Goal: Information Seeking & Learning: Learn about a topic

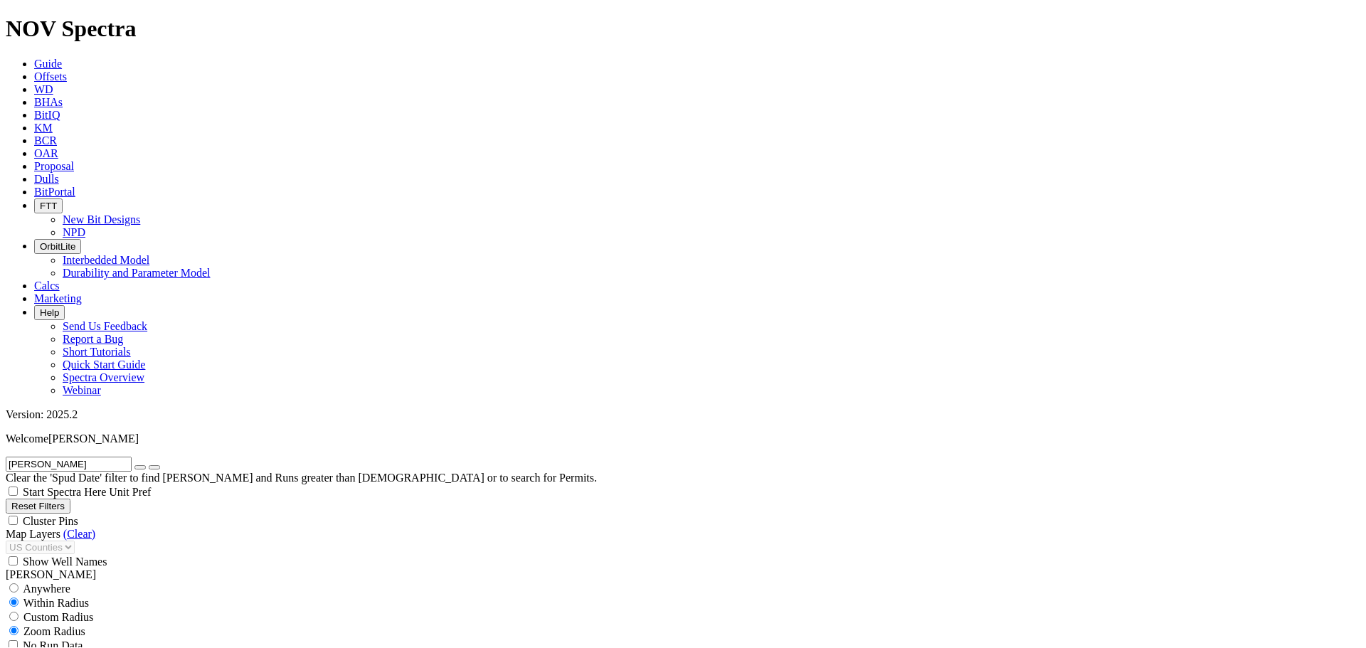
scroll to position [1856, 0]
click at [105, 456] on input "Murphy" at bounding box center [69, 463] width 126 height 15
click at [154, 467] on icon "submit" at bounding box center [154, 467] width 0 height 0
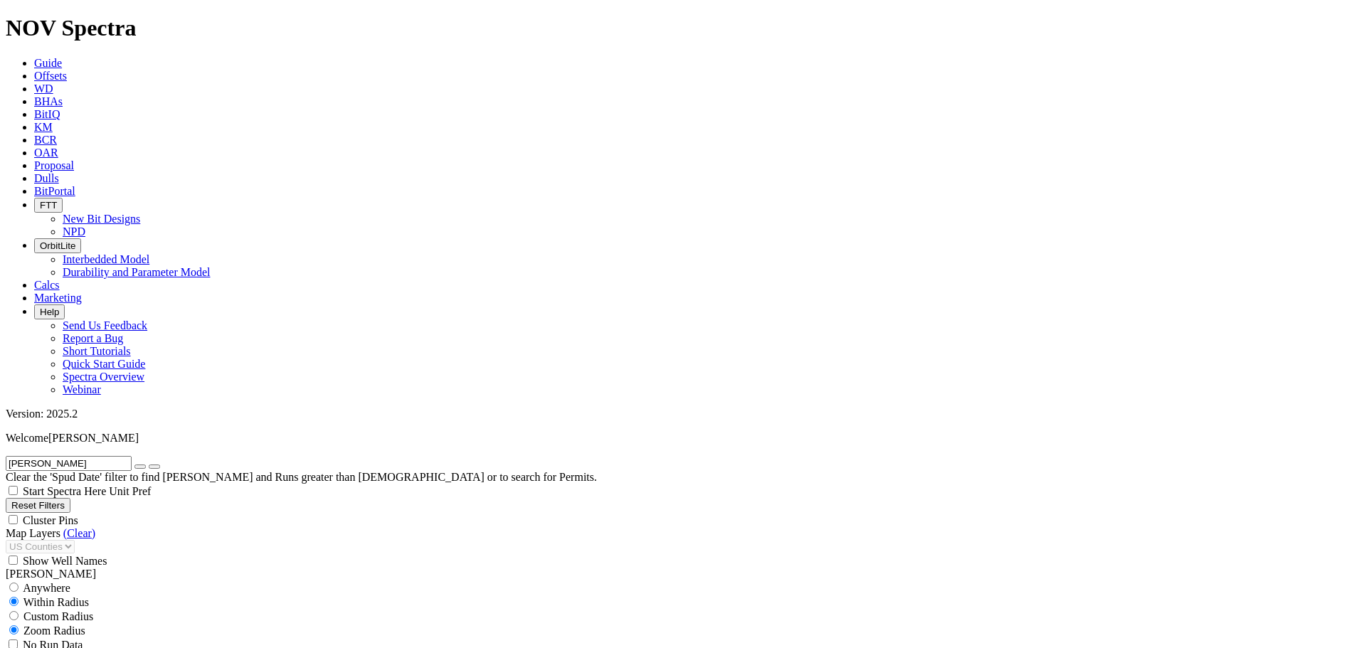
type input "100"
drag, startPoint x: 1291, startPoint y: 100, endPoint x: 1282, endPoint y: 105, distance: 10.5
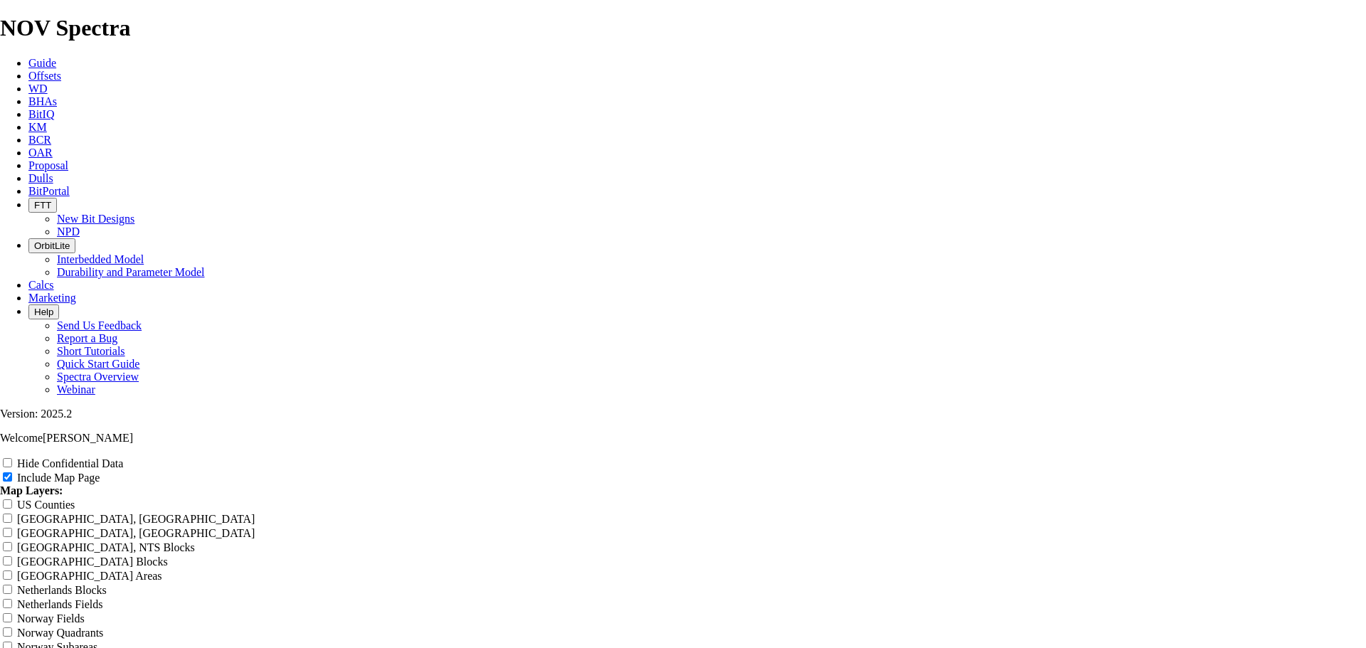
scroll to position [2325, 0]
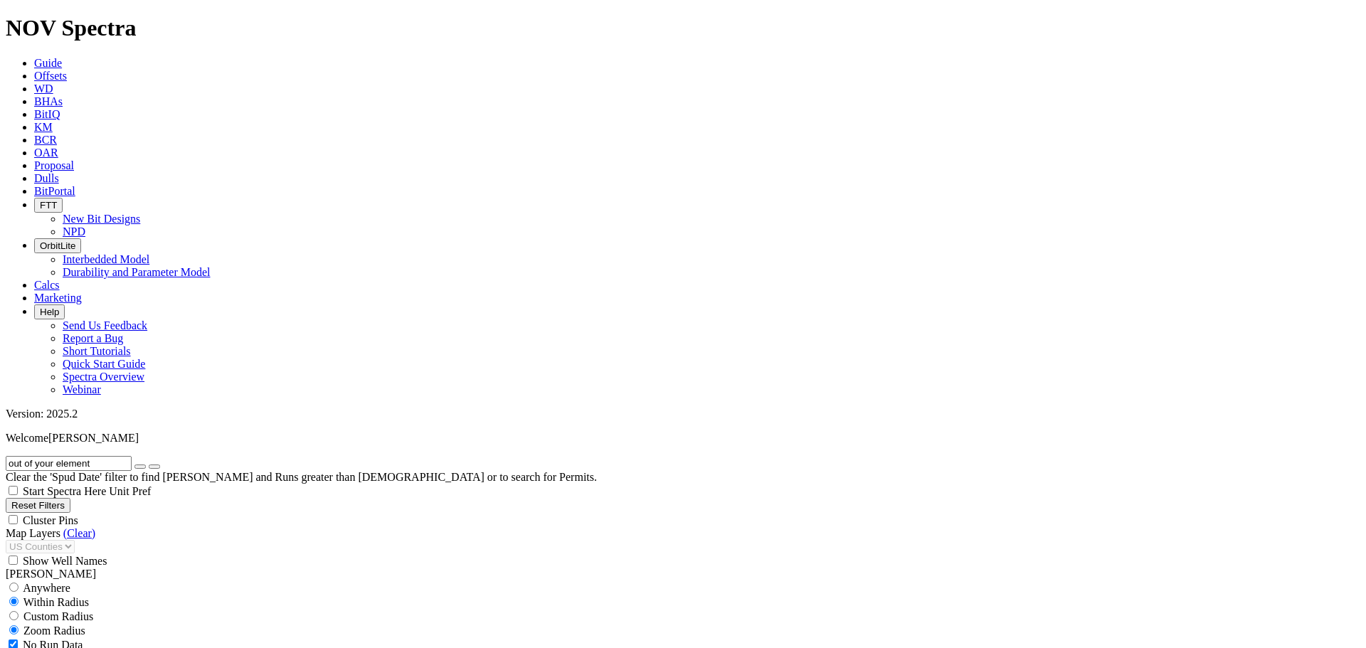
click at [140, 467] on icon "button" at bounding box center [140, 467] width 0 height 0
click at [70, 456] on input "text" at bounding box center [69, 463] width 126 height 15
click at [71, 456] on input "text" at bounding box center [69, 463] width 126 height 15
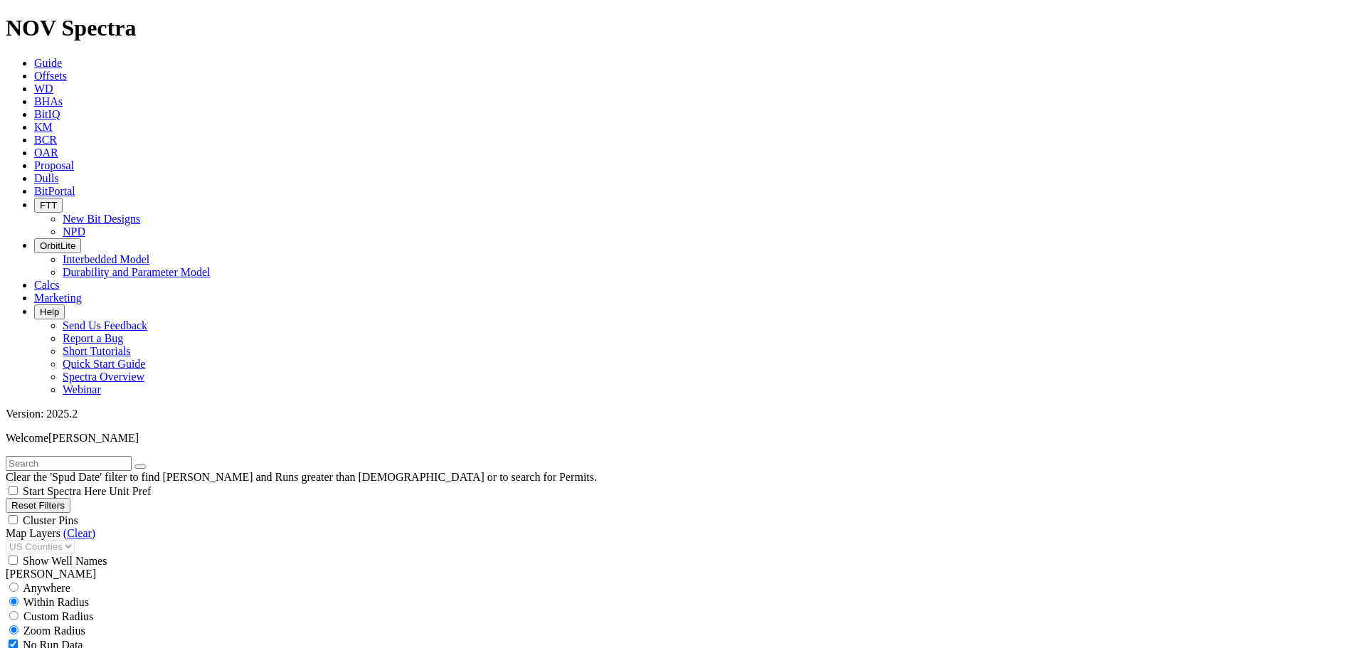
type input "[DATE]"
select select "12.25"
checkbox input "false"
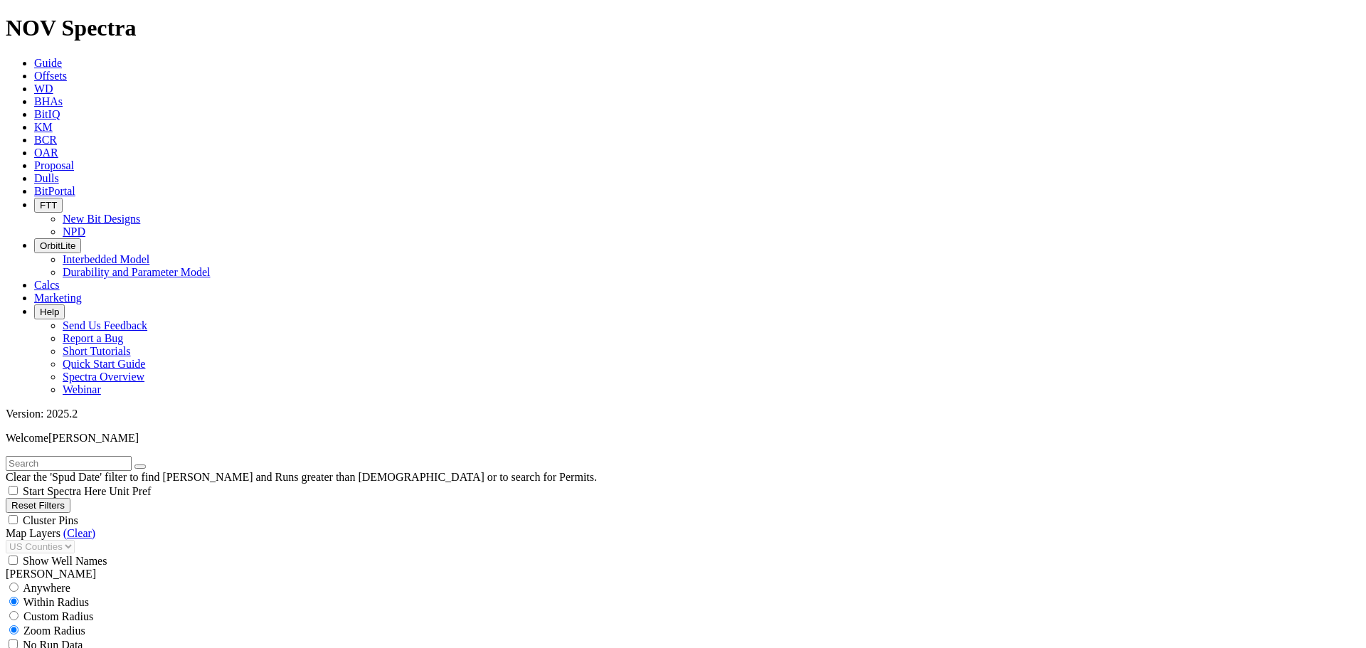
select select "? number:12.25 ?"
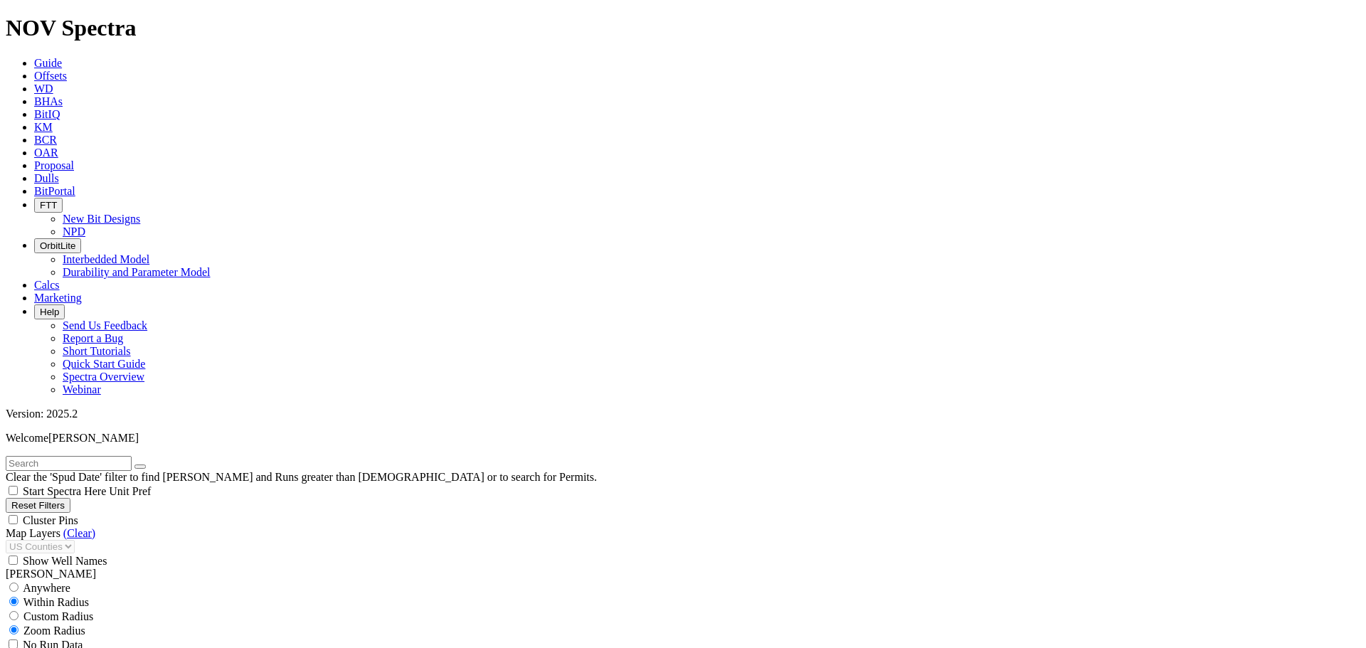
drag, startPoint x: 126, startPoint y: 369, endPoint x: 111, endPoint y: 436, distance: 69.2
type input "4500"
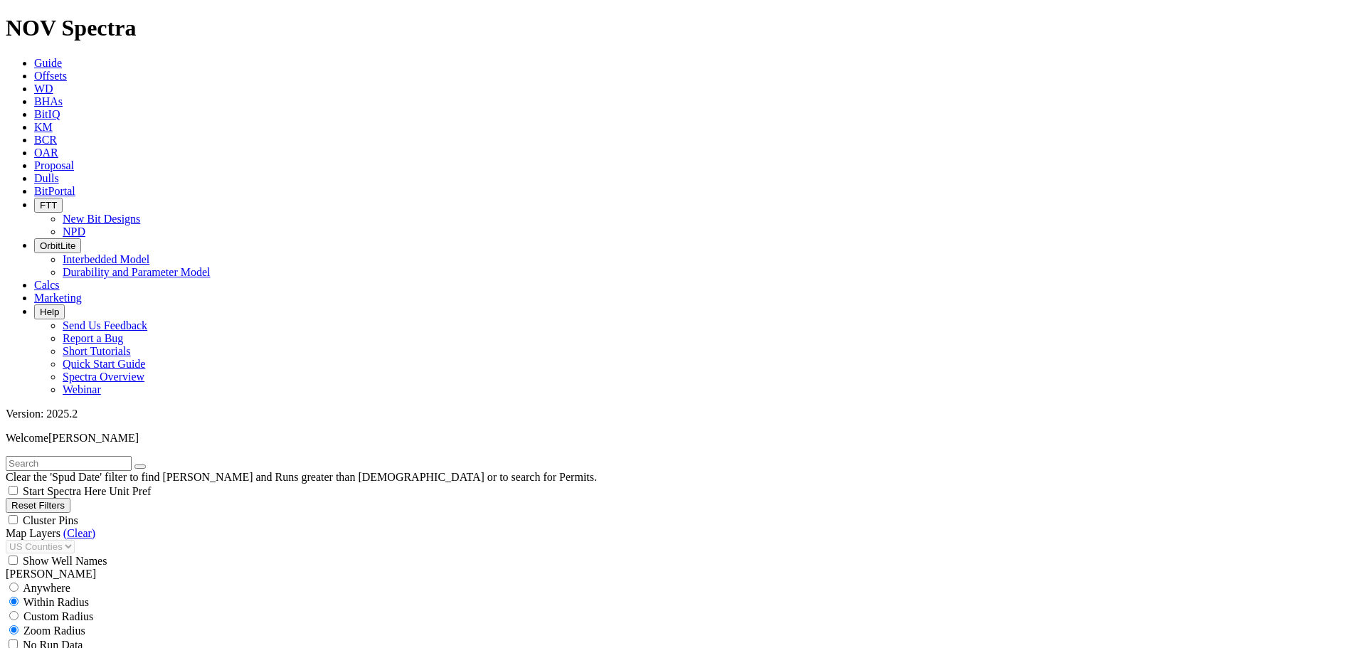
scroll to position [1279, 0]
drag, startPoint x: 91, startPoint y: 227, endPoint x: 113, endPoint y: 232, distance: 22.6
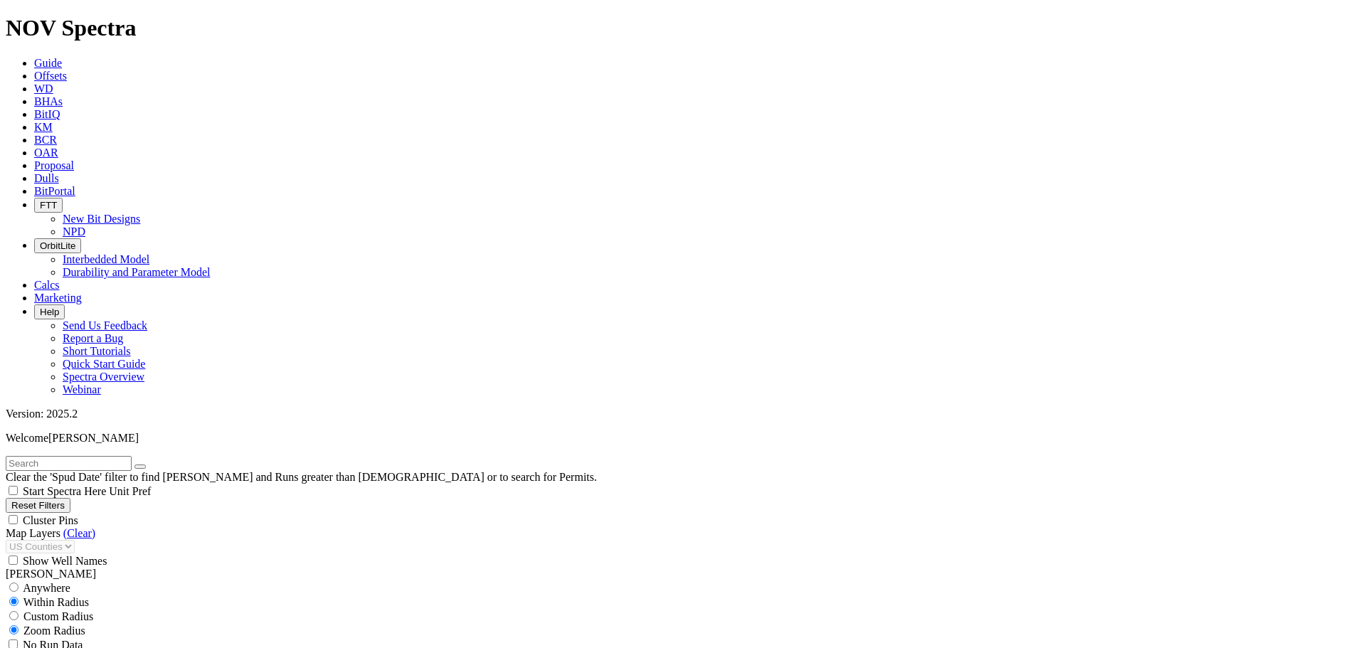
drag, startPoint x: 80, startPoint y: 564, endPoint x: 121, endPoint y: 567, distance: 40.7
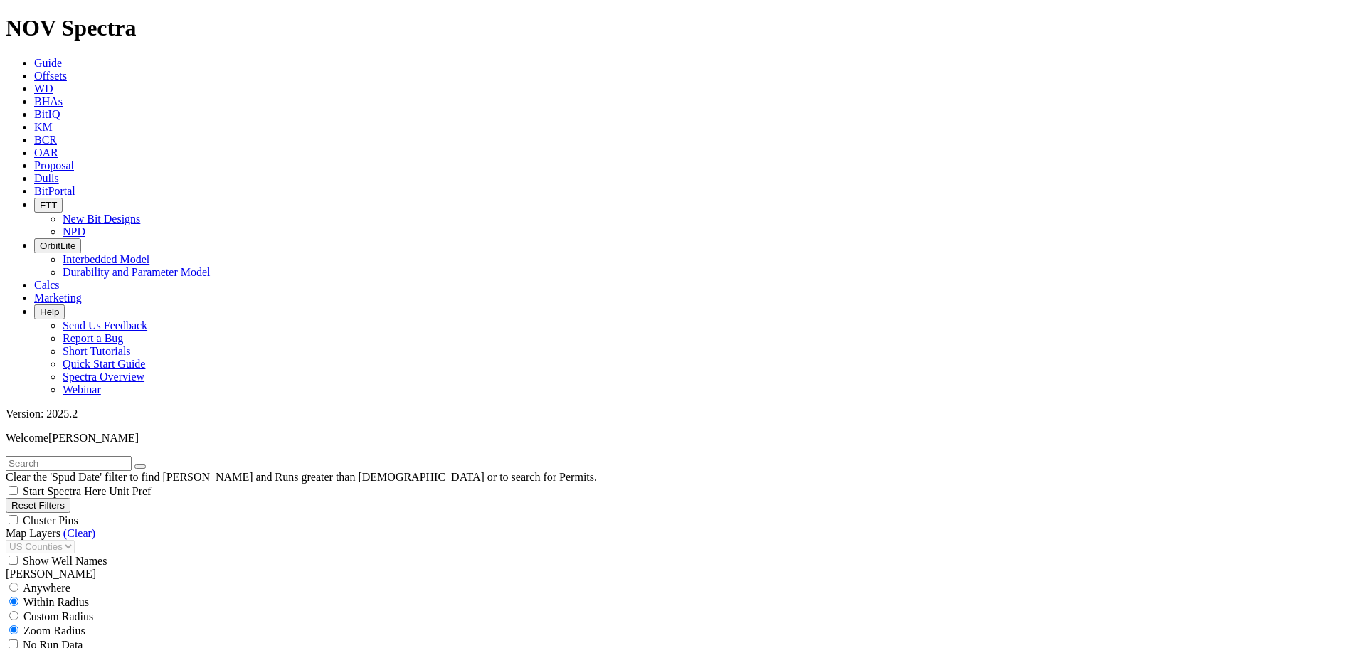
type input "4500"
drag, startPoint x: 83, startPoint y: 427, endPoint x: 139, endPoint y: 433, distance: 55.8
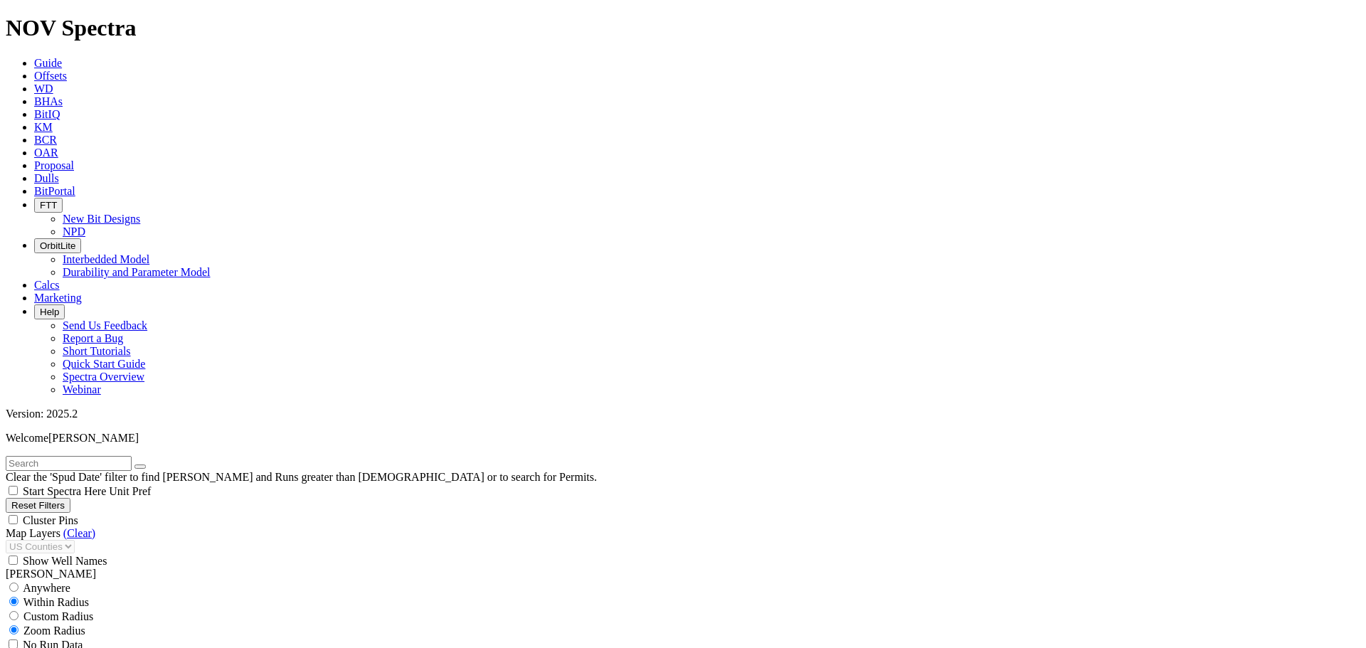
type input "1500"
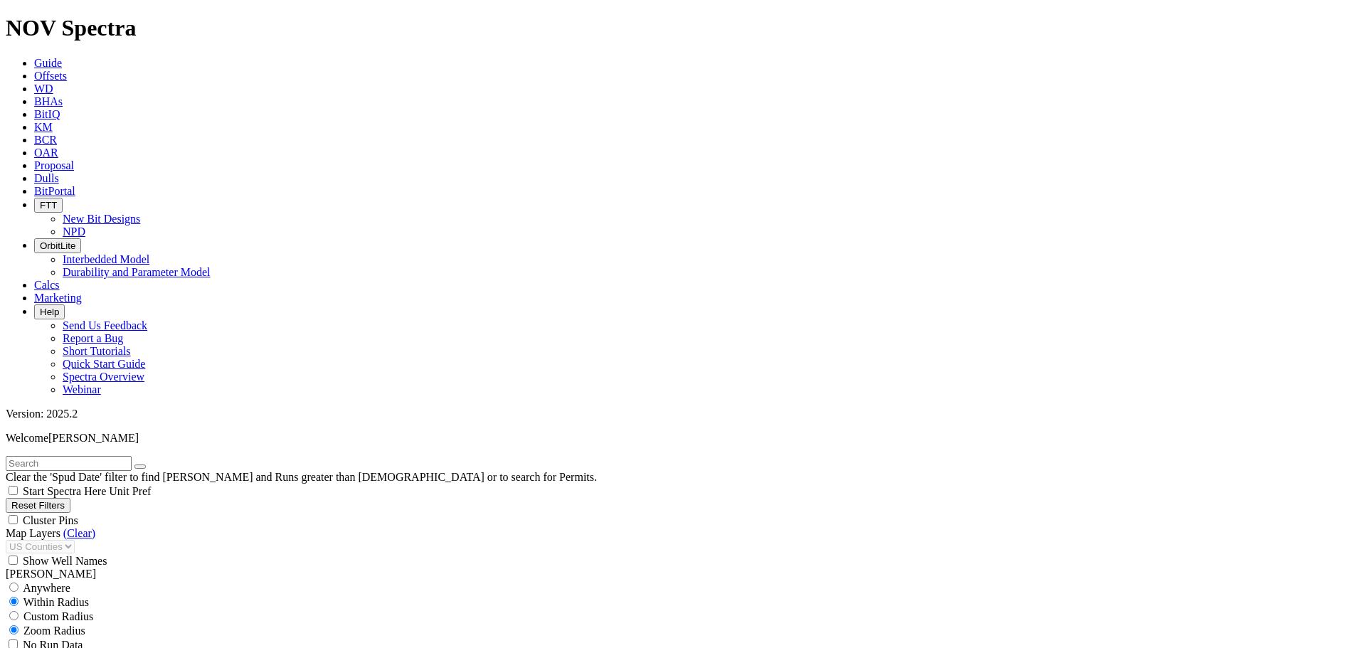
drag, startPoint x: 94, startPoint y: 369, endPoint x: 78, endPoint y: 370, distance: 16.4
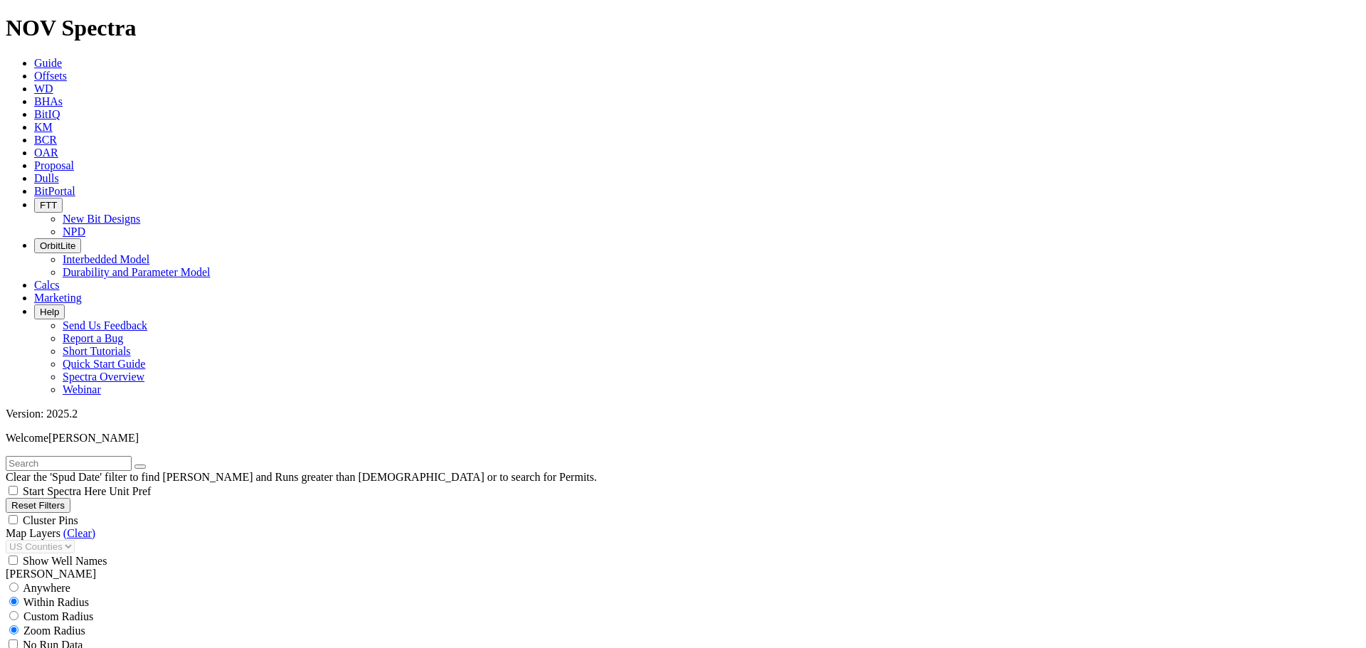
drag, startPoint x: 93, startPoint y: 370, endPoint x: 107, endPoint y: 371, distance: 14.2
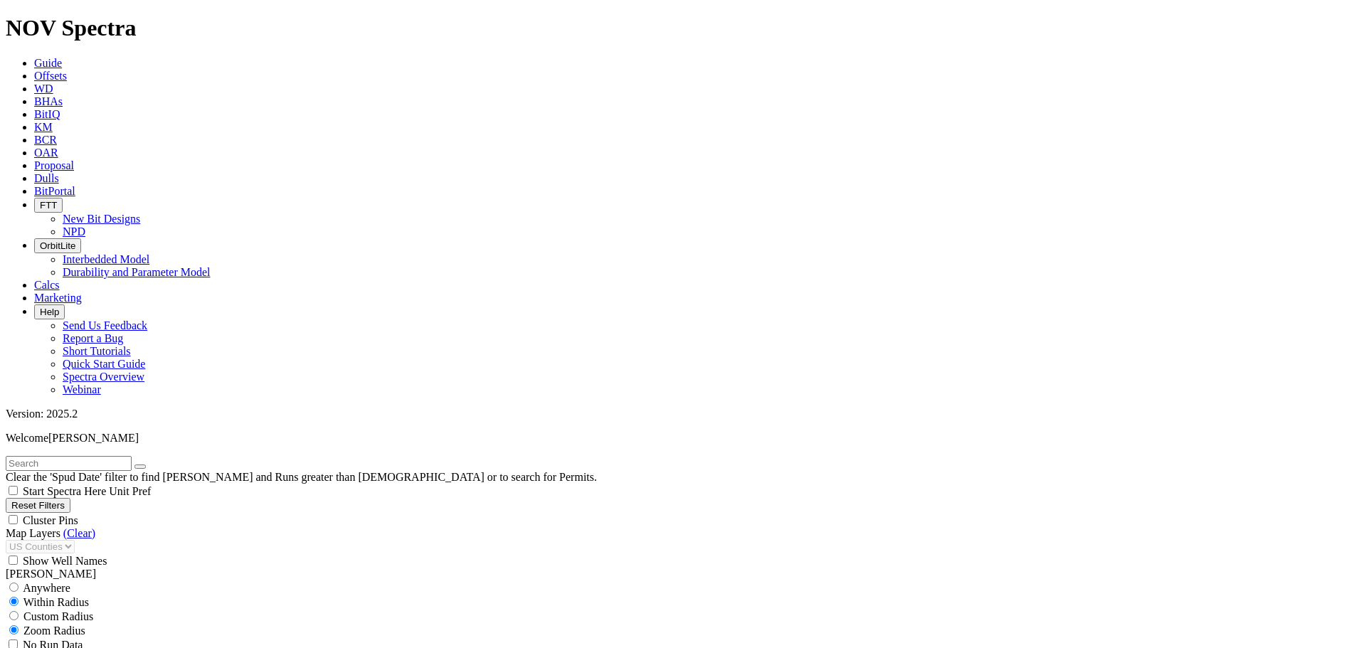
type input "430"
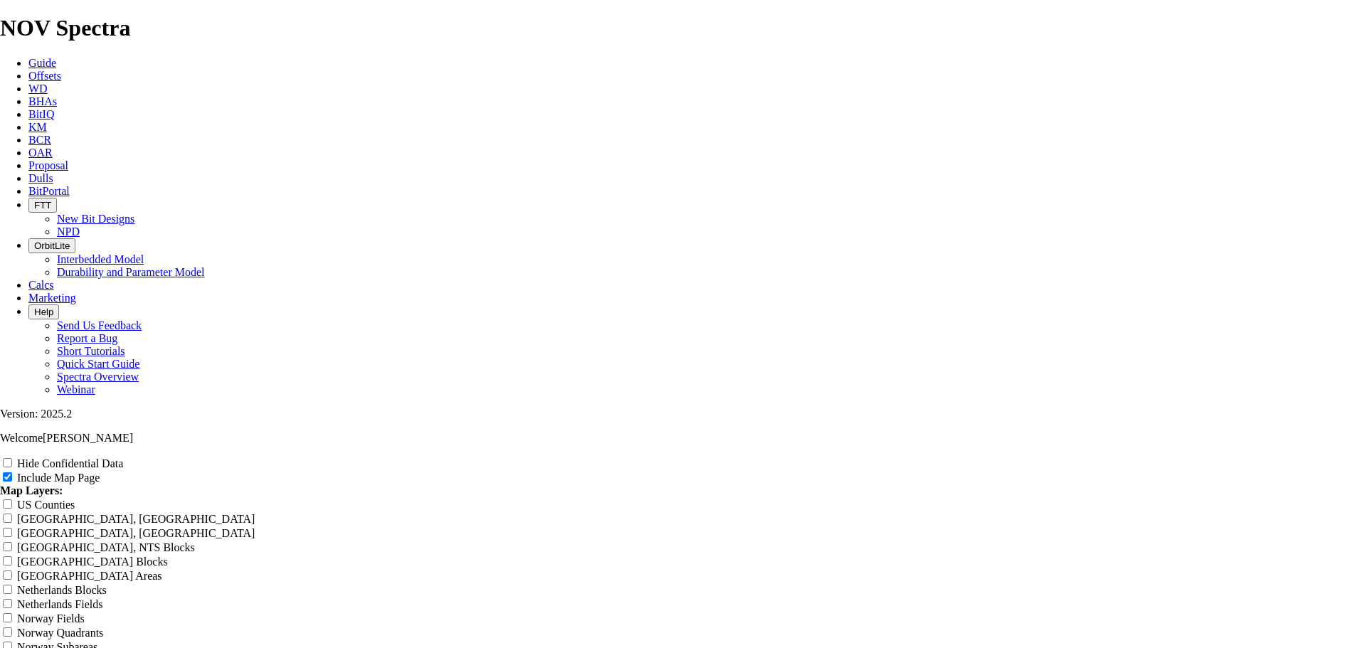
scroll to position [2325, 0]
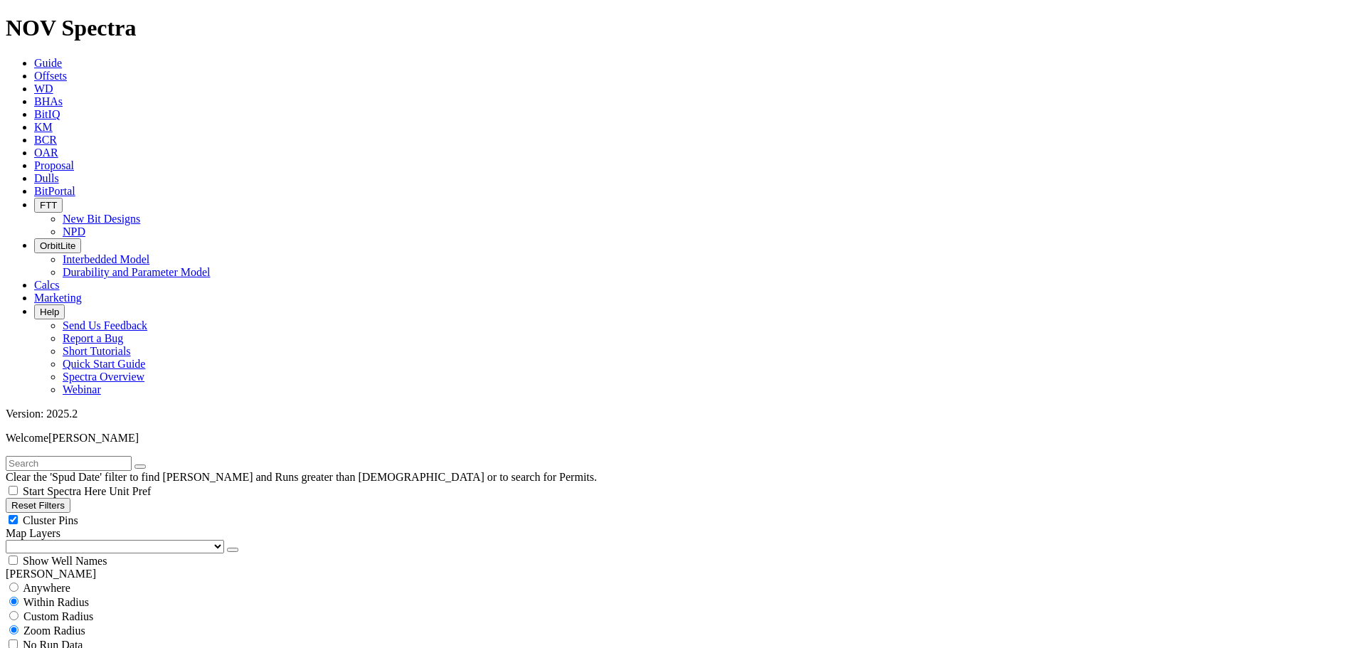
scroll to position [1162, 0]
drag, startPoint x: 90, startPoint y: 481, endPoint x: 121, endPoint y: 490, distance: 32.5
drag, startPoint x: 87, startPoint y: 483, endPoint x: 116, endPoint y: 485, distance: 29.2
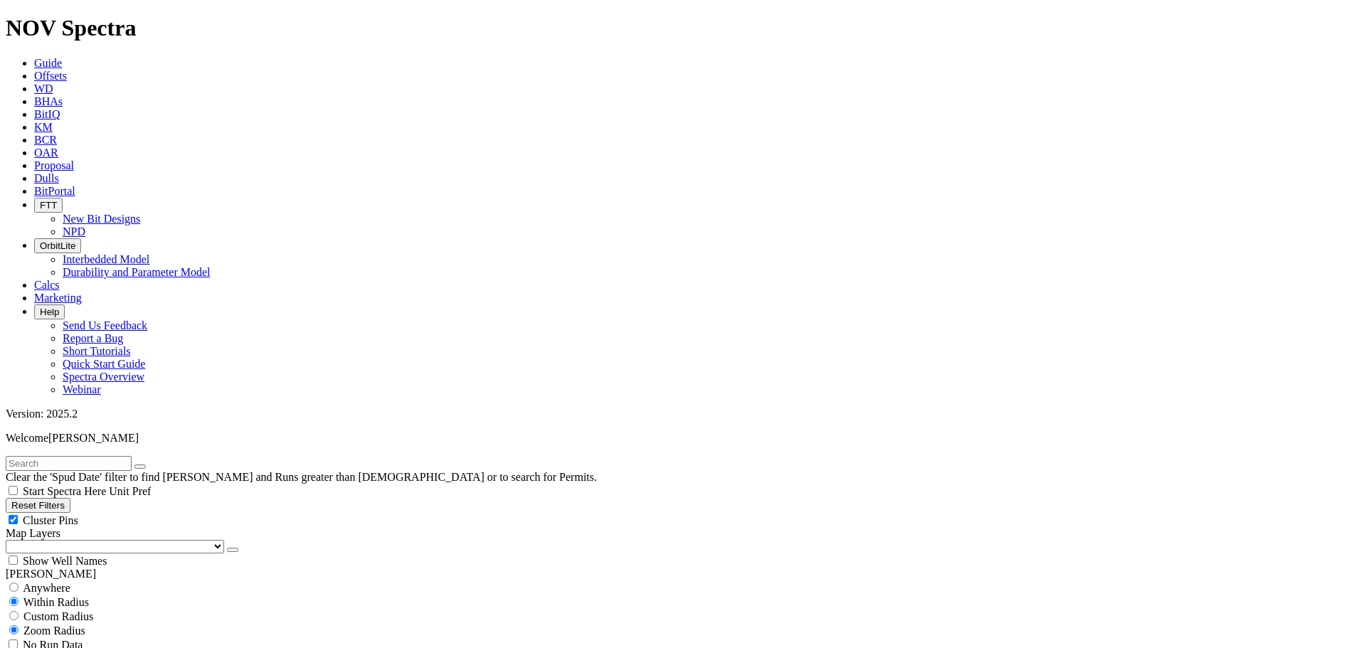
type input "100"
drag, startPoint x: 1040, startPoint y: 635, endPoint x: 97, endPoint y: 228, distance: 1027.6
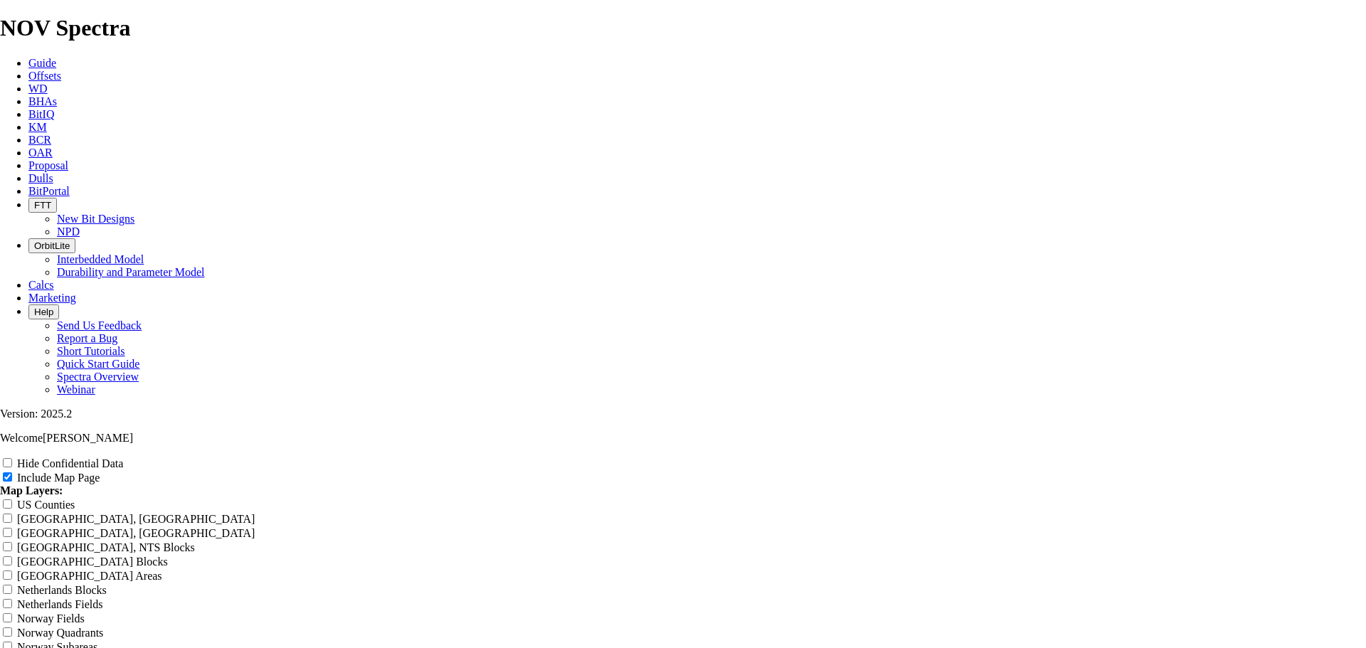
scroll to position [6407, 0]
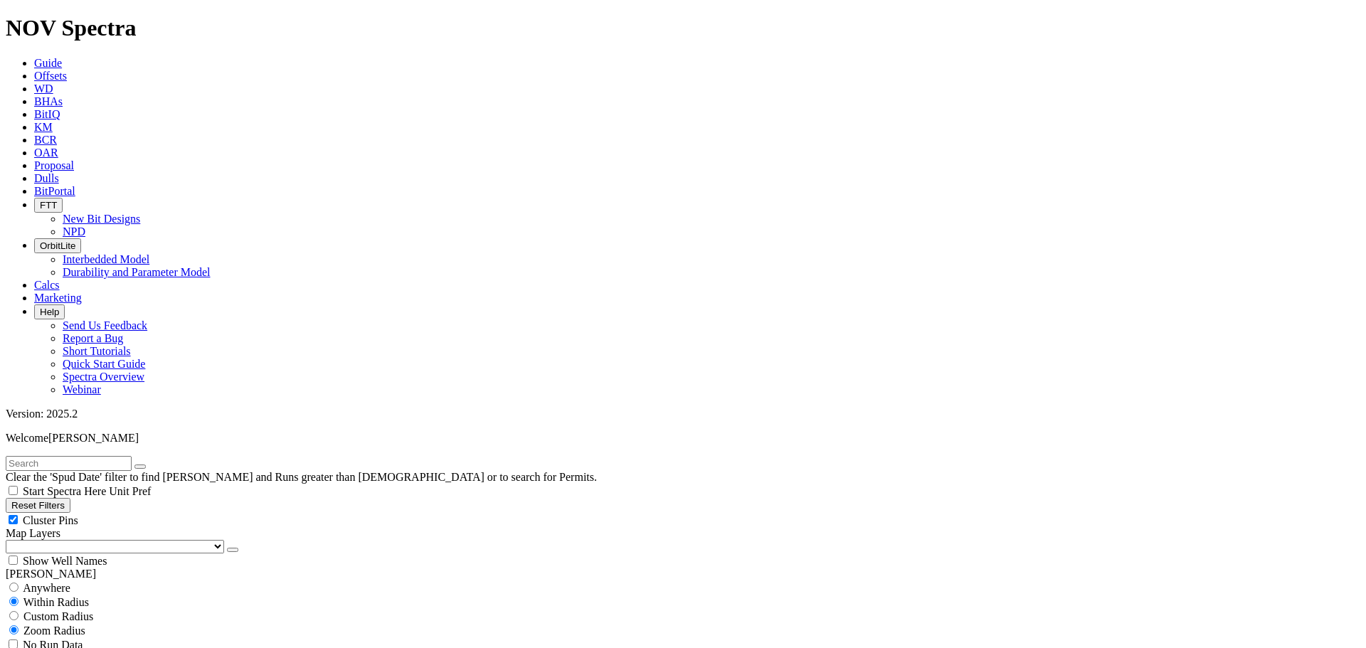
scroll to position [996, 0]
type input "4000"
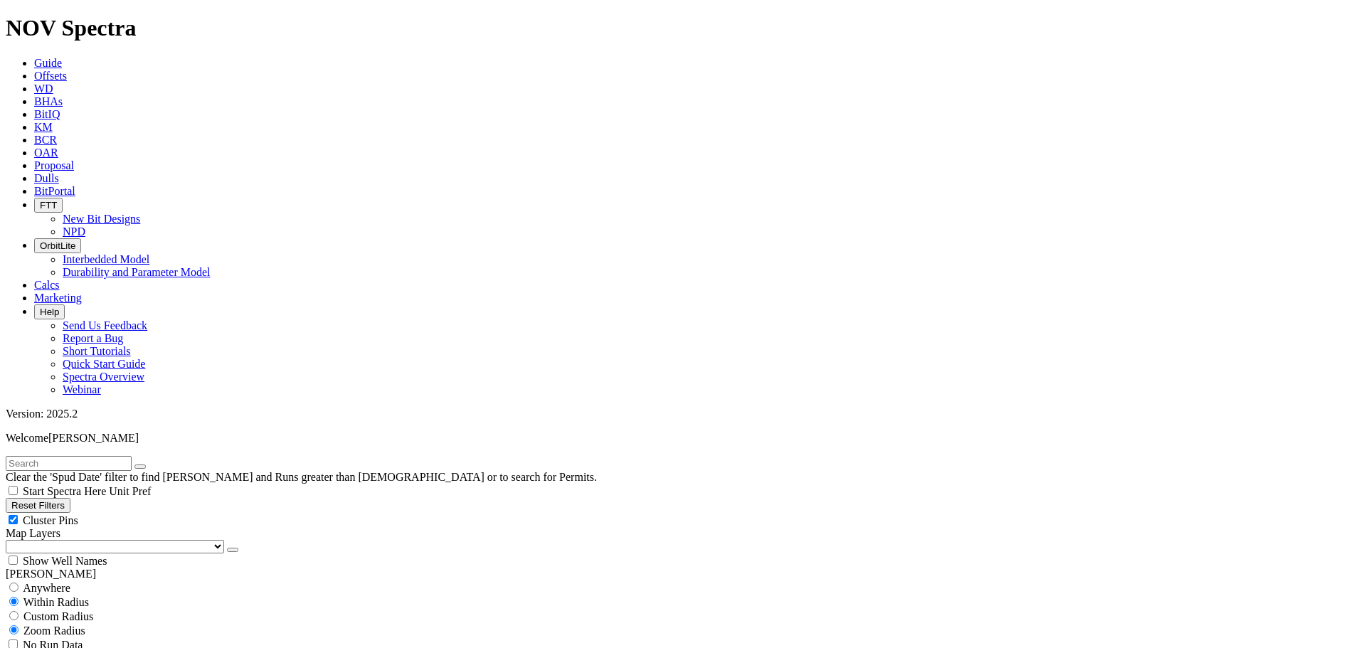
scroll to position [1162, 0]
type input "6300"
drag, startPoint x: 93, startPoint y: 486, endPoint x: 115, endPoint y: 488, distance: 22.9
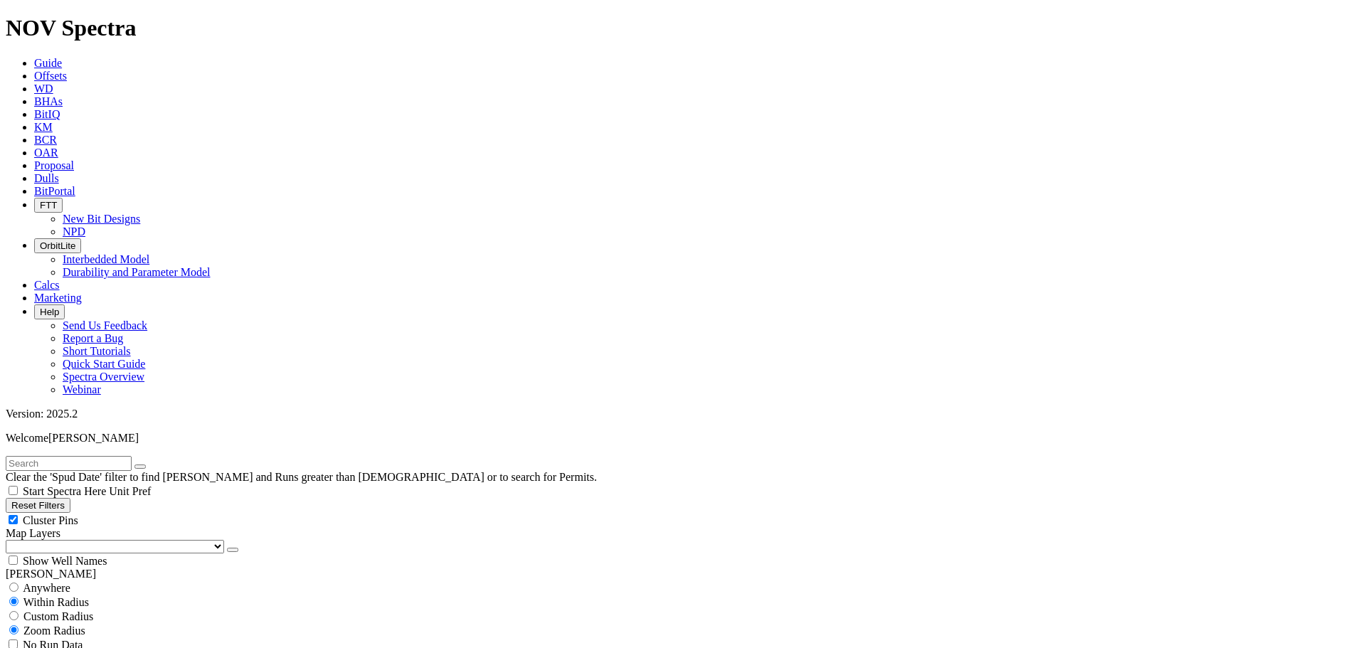
drag, startPoint x: 97, startPoint y: 486, endPoint x: 115, endPoint y: 489, distance: 18.0
drag, startPoint x: 97, startPoint y: 483, endPoint x: 106, endPoint y: 485, distance: 8.7
type input "240"
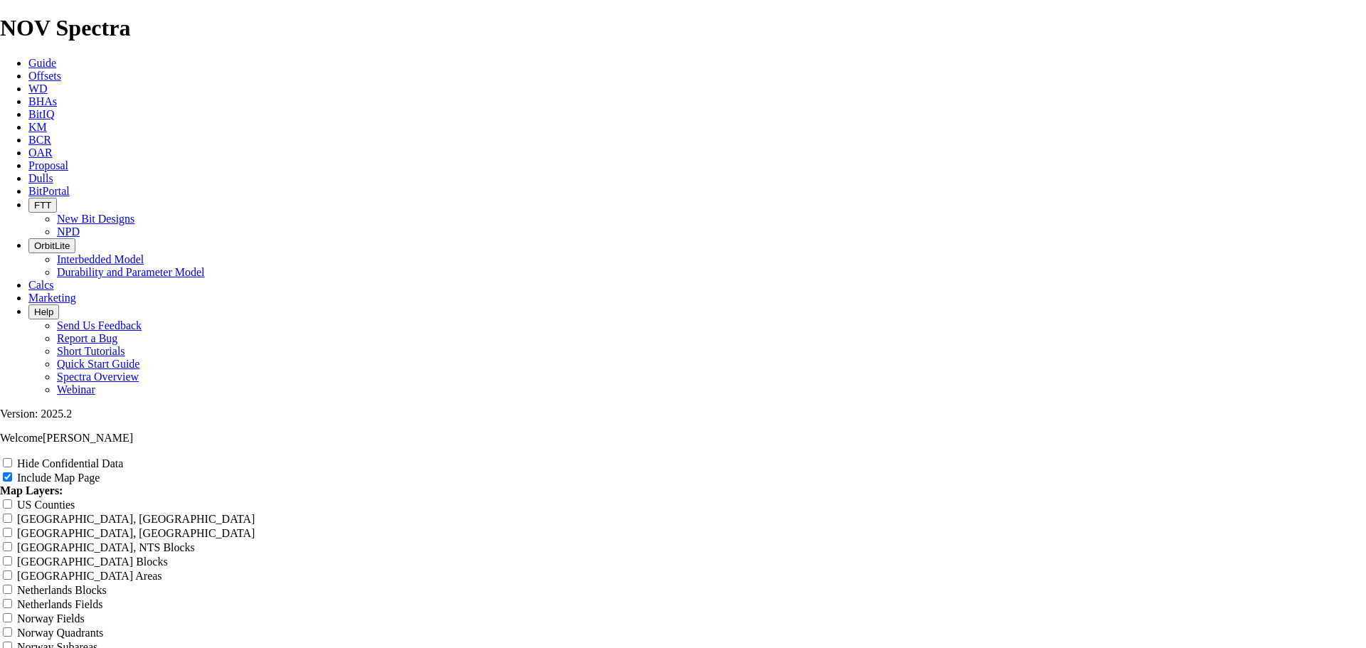
scroll to position [2325, 0]
drag, startPoint x: 433, startPoint y: 226, endPoint x: 464, endPoint y: 227, distance: 31.3
copy tr "A302680"
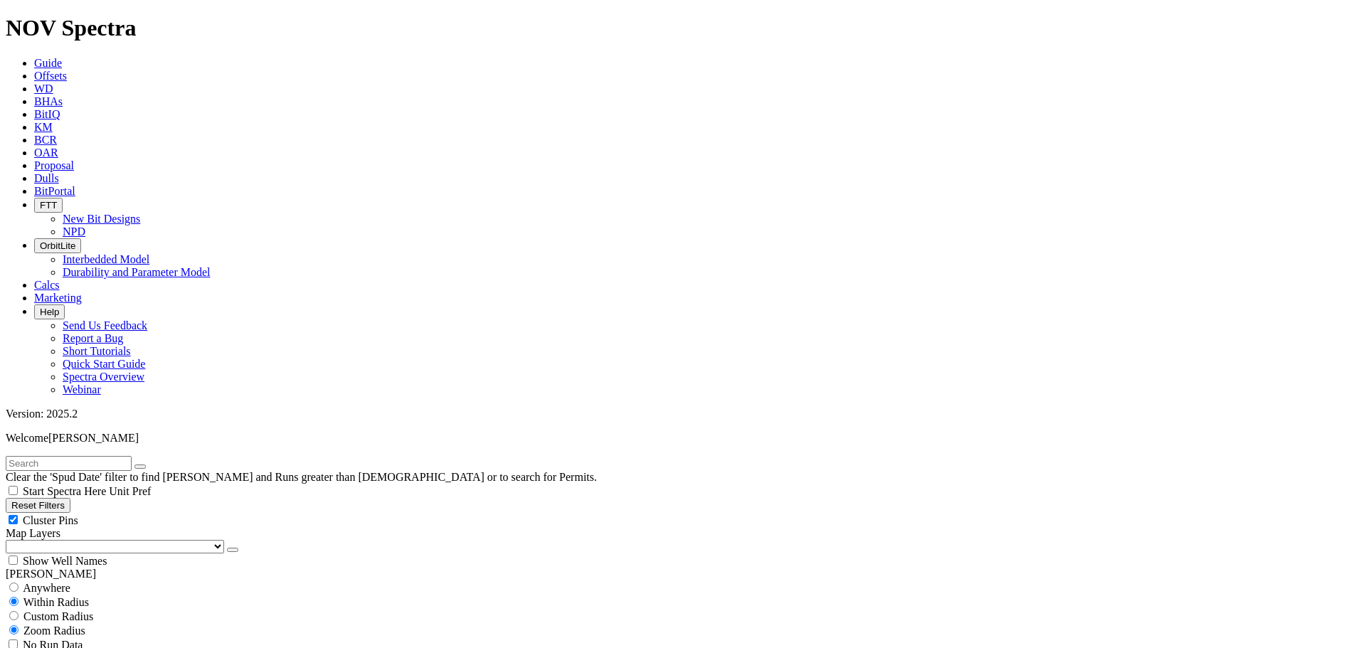
scroll to position [9820, 0]
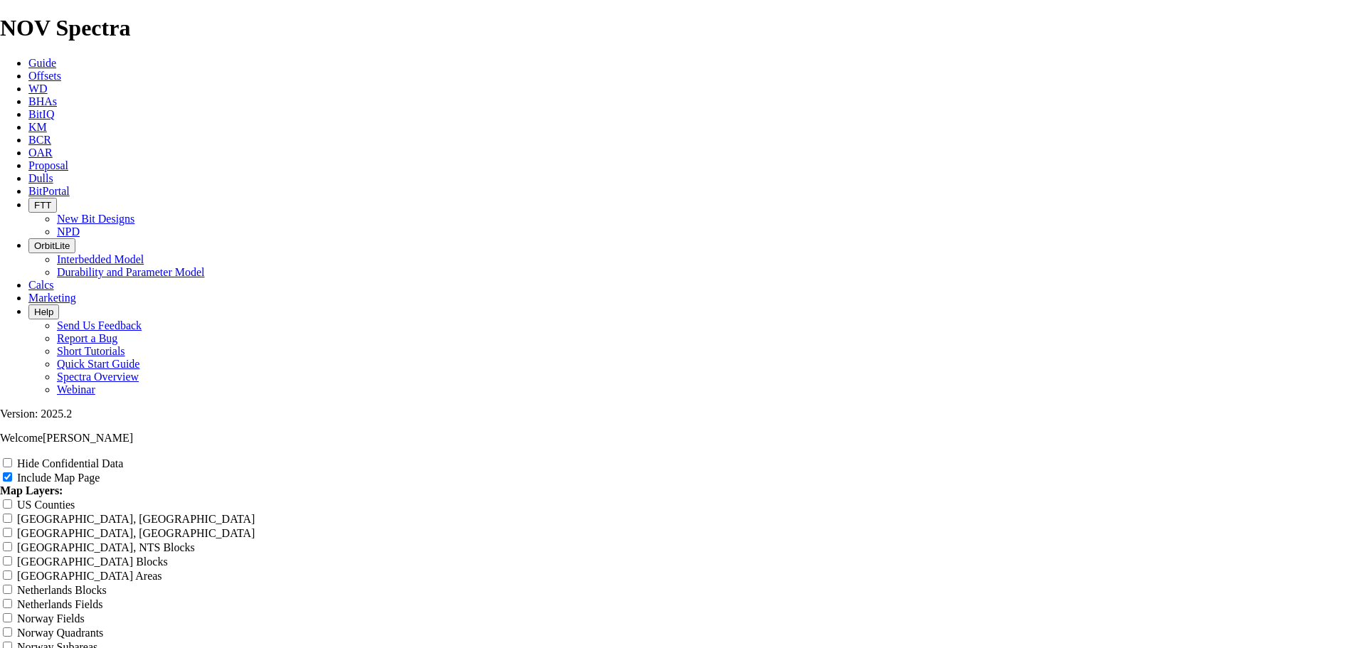
scroll to position [5811, 0]
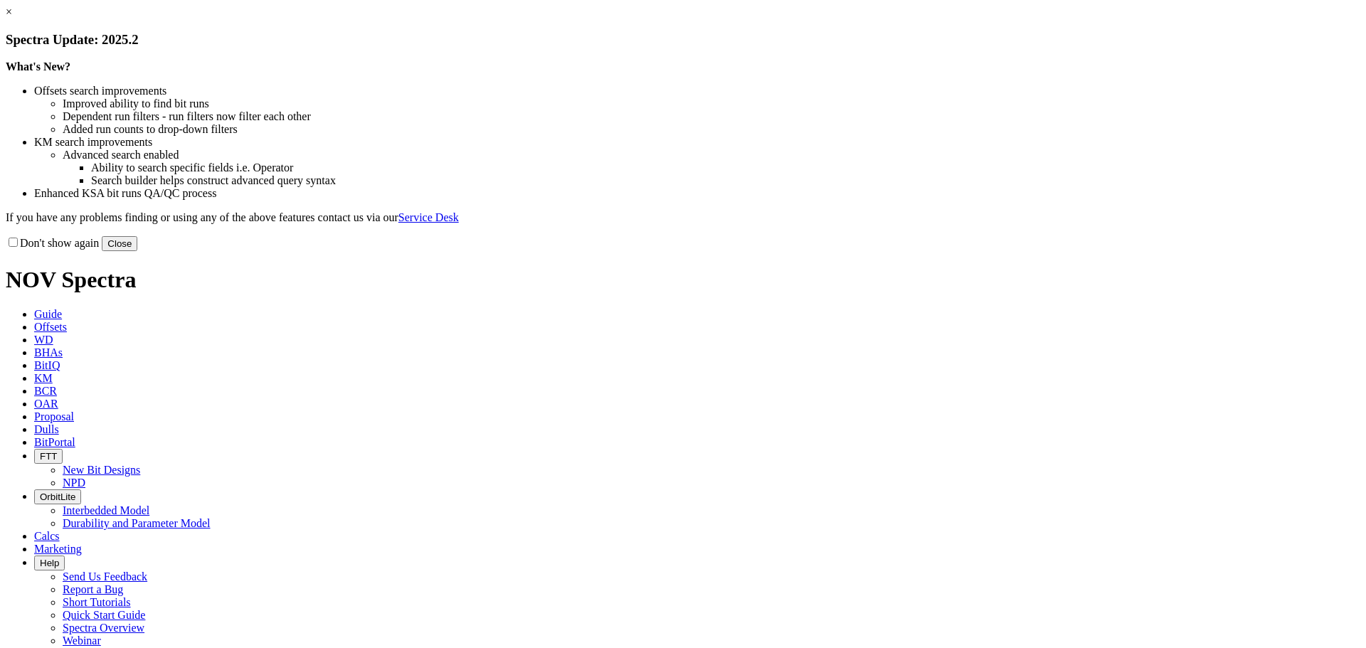
drag, startPoint x: 962, startPoint y: 388, endPoint x: 828, endPoint y: 310, distance: 155.0
click at [137, 251] on button "Close" at bounding box center [120, 243] width 36 height 15
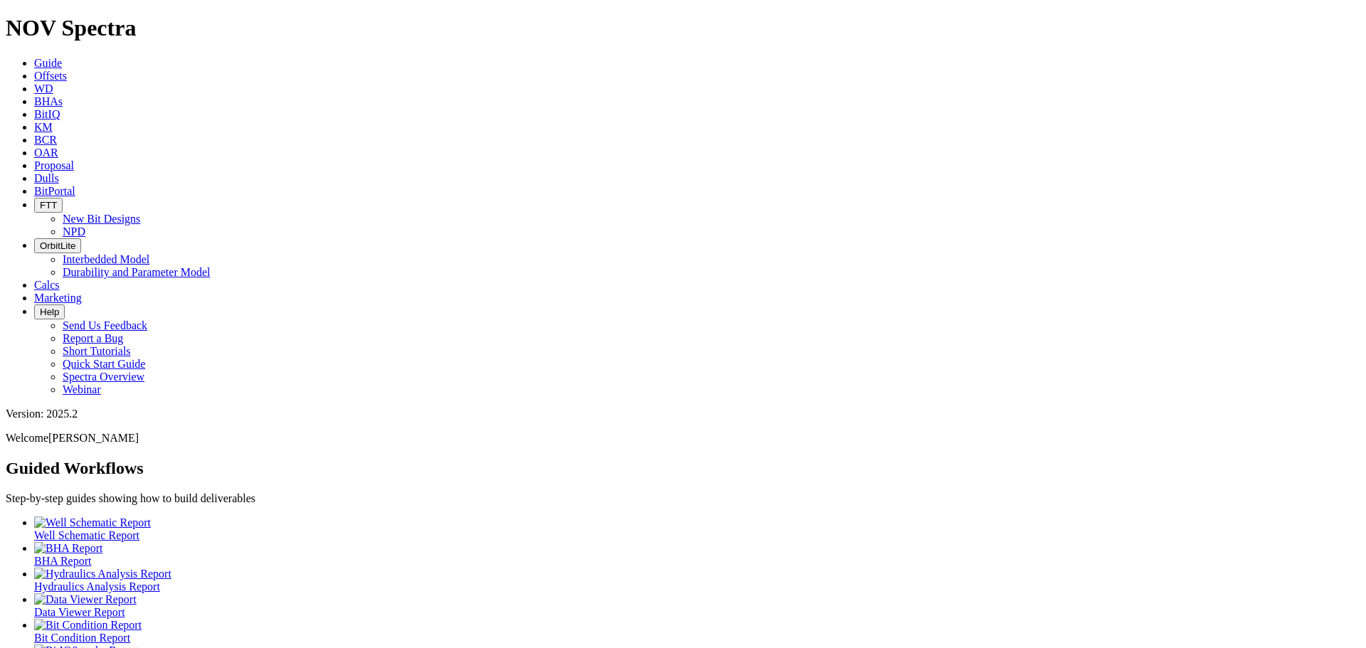
click at [67, 70] on span "Offsets" at bounding box center [50, 76] width 33 height 12
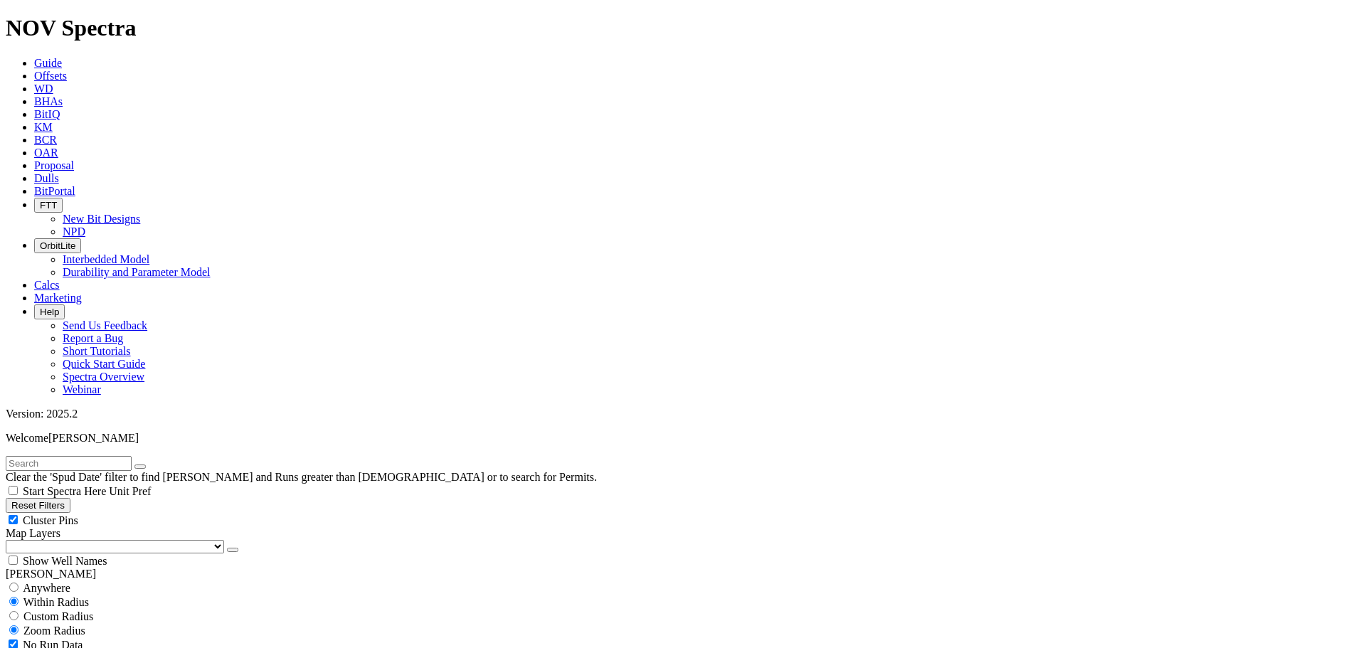
click at [142, 513] on div "Cluster Pins" at bounding box center [683, 520] width 1355 height 14
checkbox input "false"
click at [71, 540] on select "US Counties Alberta, CA Townships British Columbia, CA Townships British Columb…" at bounding box center [115, 547] width 218 height 14
click at [11, 540] on select "US Counties Alberta, CA Townships British Columbia, CA Townships British Columb…" at bounding box center [115, 547] width 218 height 14
click at [59, 456] on input "text" at bounding box center [69, 463] width 126 height 15
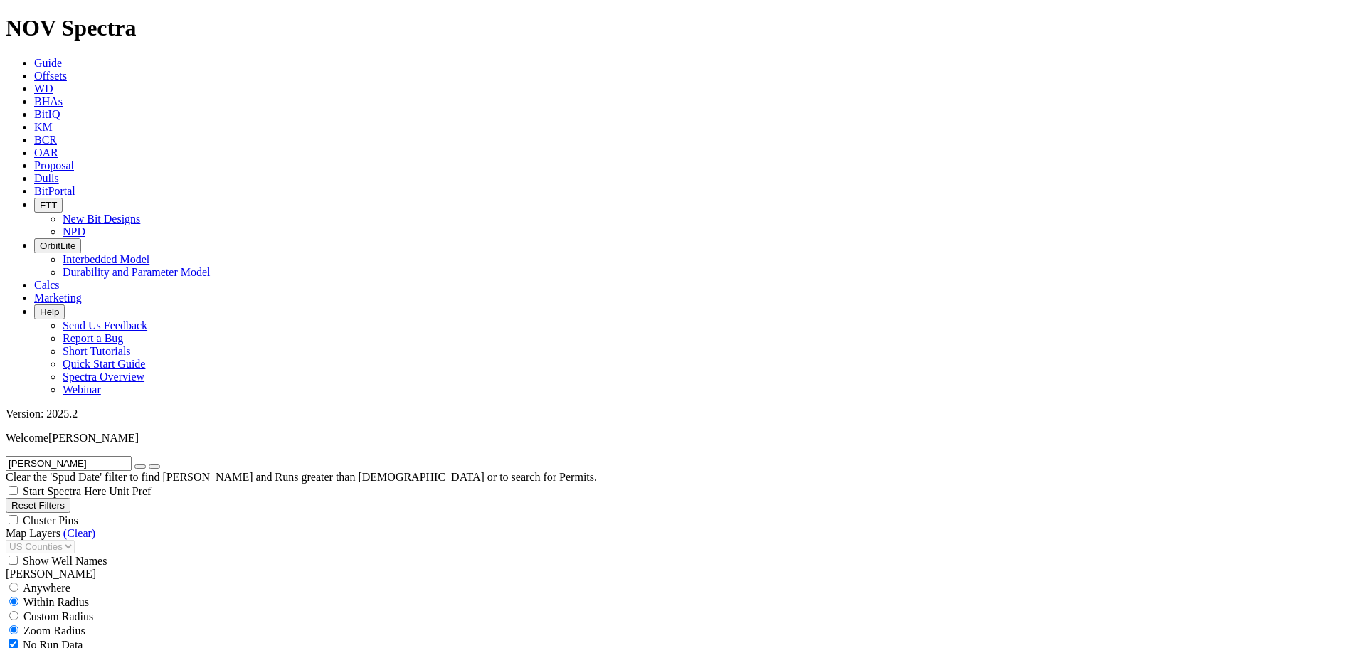
type input "murphy"
click at [149, 465] on button "submit" at bounding box center [154, 467] width 11 height 4
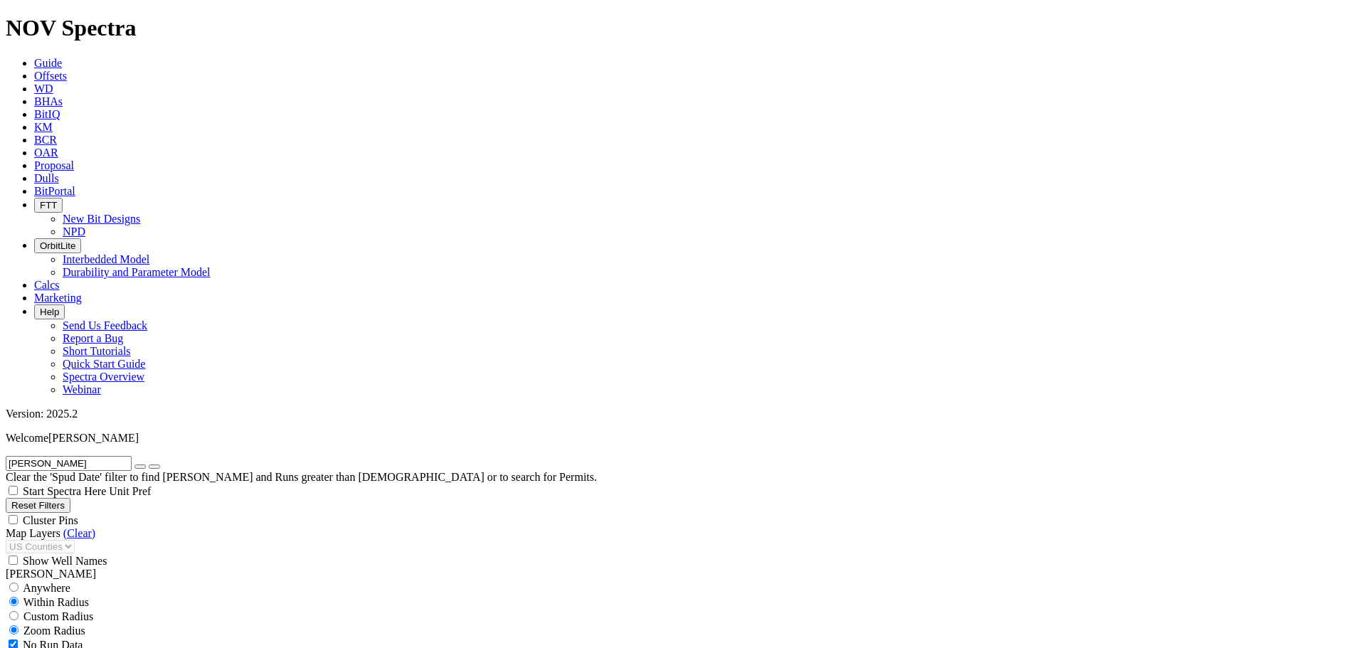
select select "12.25"
checkbox input "false"
select select "? number:12.25 ?"
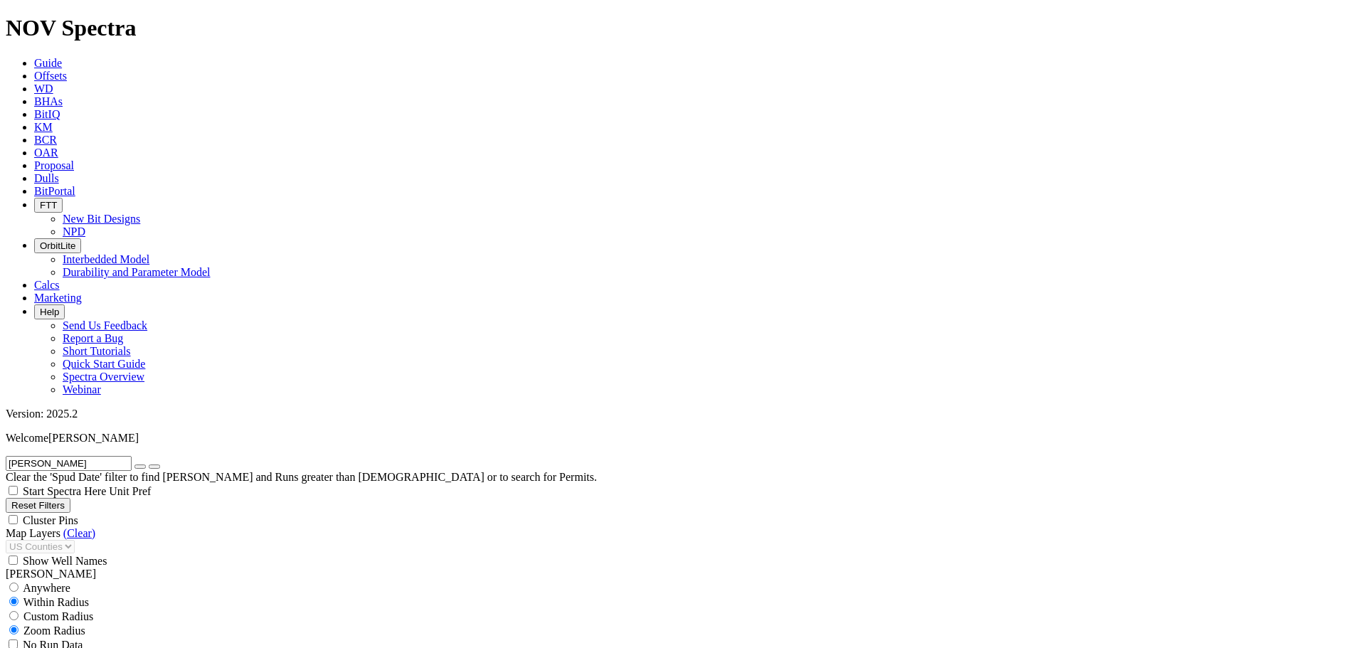
scroll to position [996, 0]
type input "5000"
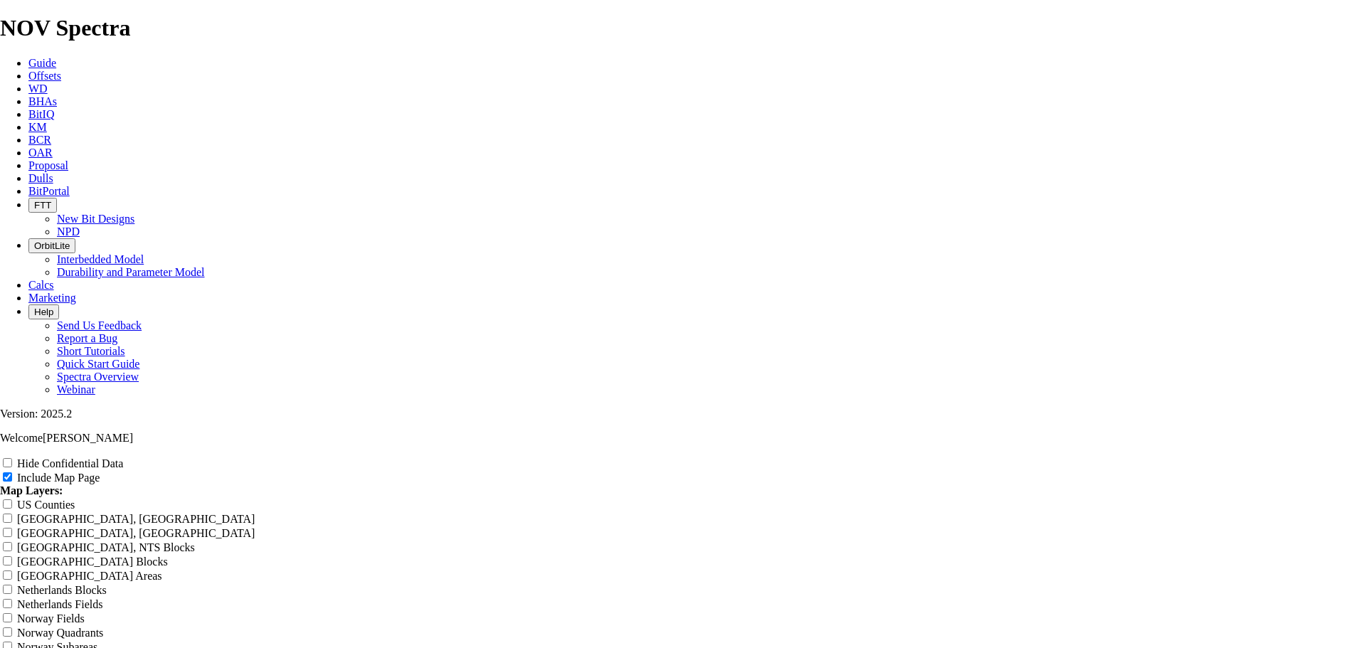
scroll to position [1827, 0]
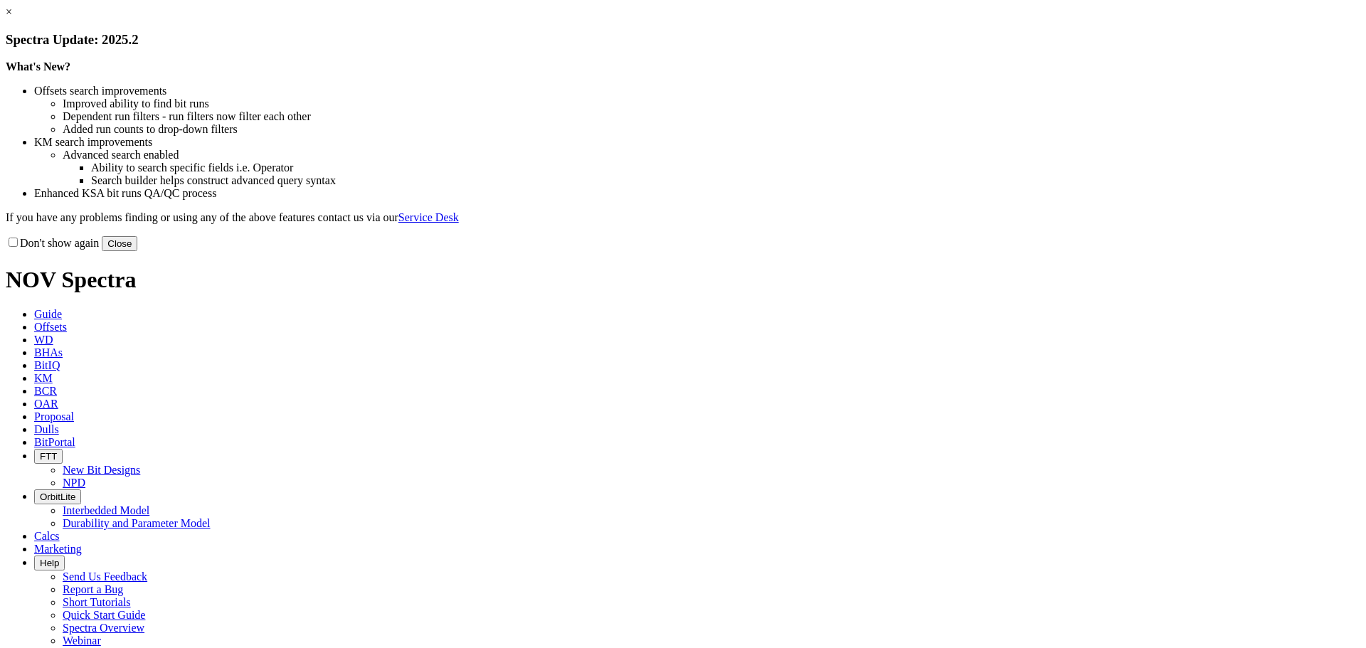
drag, startPoint x: 993, startPoint y: 384, endPoint x: 983, endPoint y: 386, distance: 10.1
click at [990, 251] on div "Don't show again Close" at bounding box center [683, 244] width 1355 height 16
drag, startPoint x: 962, startPoint y: 389, endPoint x: 891, endPoint y: 352, distance: 80.5
click at [137, 251] on button "Close" at bounding box center [120, 243] width 36 height 15
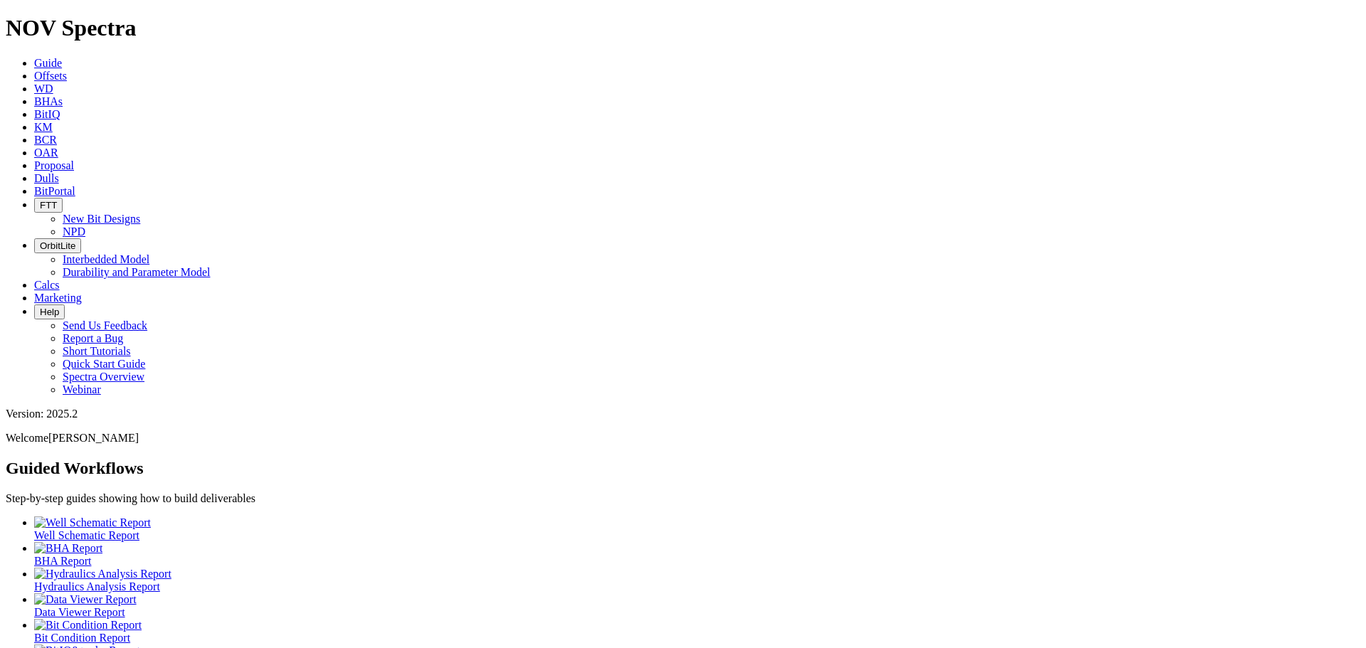
drag, startPoint x: 211, startPoint y: 16, endPoint x: 218, endPoint y: 21, distance: 8.3
click at [67, 70] on link "Offsets" at bounding box center [50, 76] width 33 height 12
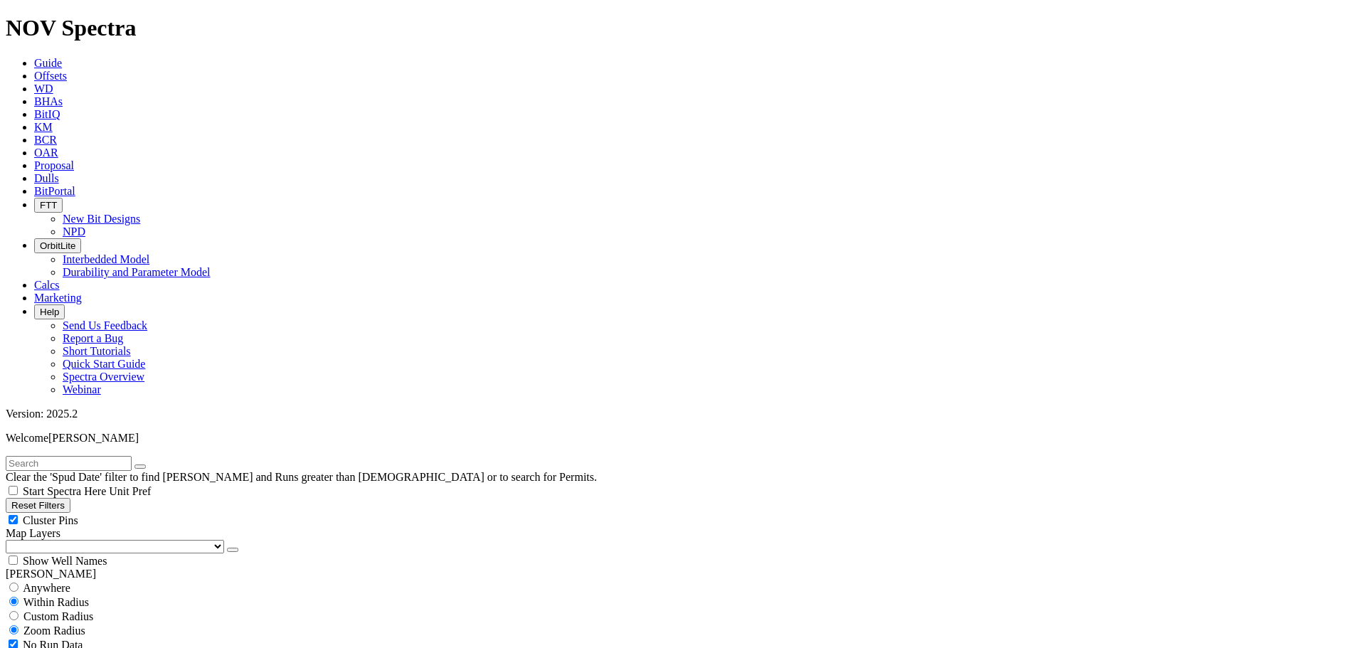
click at [43, 456] on input "text" at bounding box center [69, 463] width 126 height 15
type input "hd65s"
click at [149, 465] on button "submit" at bounding box center [154, 467] width 11 height 4
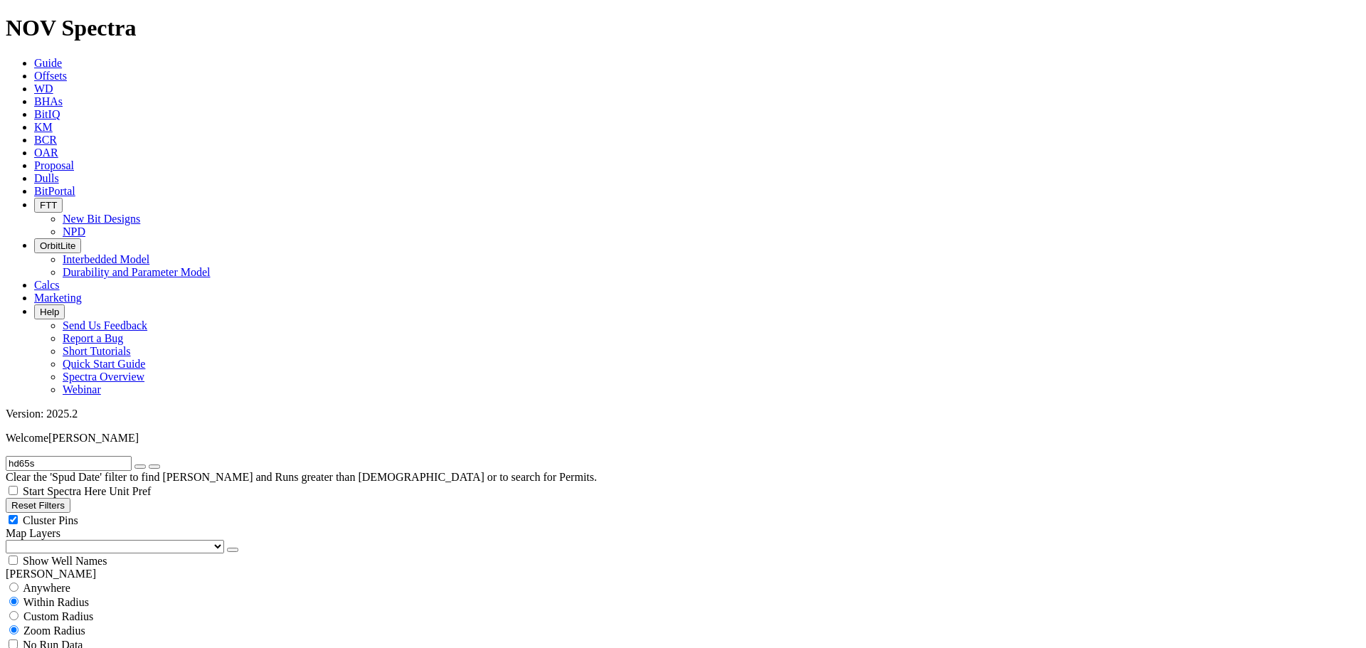
checkbox input "false"
drag, startPoint x: 48, startPoint y: 63, endPoint x: -20, endPoint y: 68, distance: 67.7
type input "T6"
click at [149, 465] on button "submit" at bounding box center [154, 467] width 11 height 4
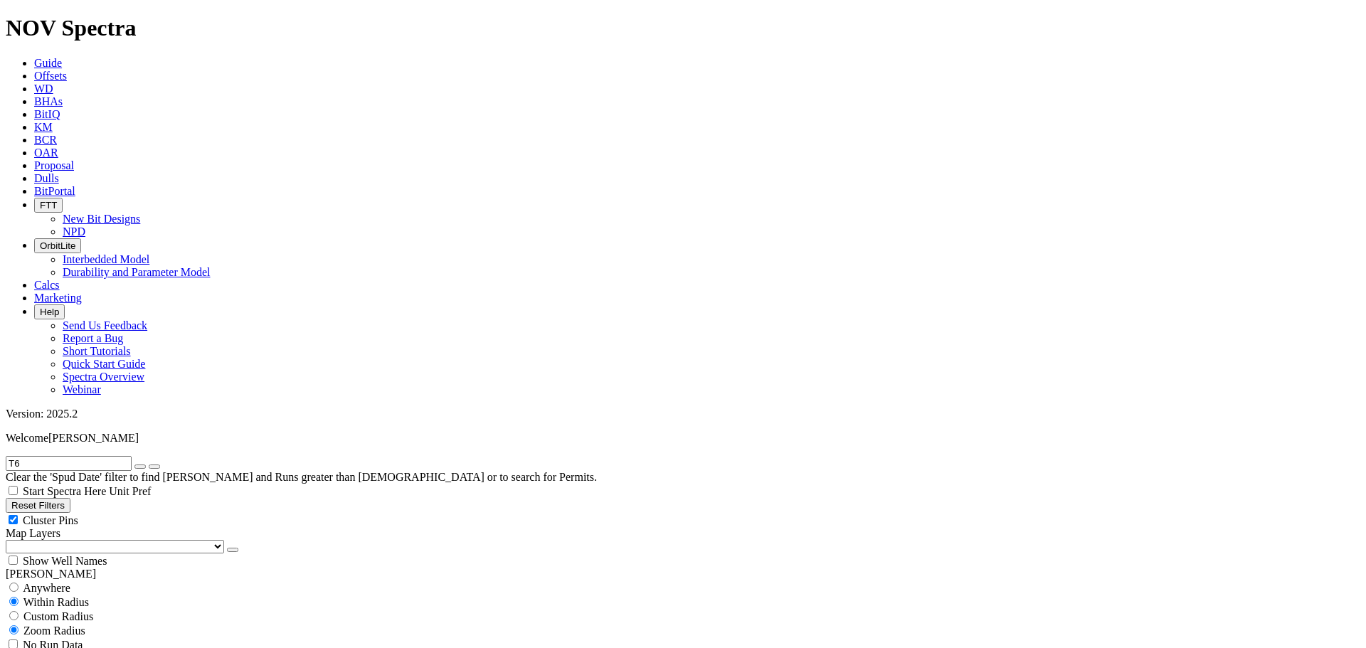
click at [140, 467] on icon "button" at bounding box center [140, 467] width 0 height 0
paste input "5344361"
click at [154, 467] on icon "submit" at bounding box center [154, 467] width 0 height 0
drag, startPoint x: 28, startPoint y: 63, endPoint x: -36, endPoint y: 62, distance: 63.3
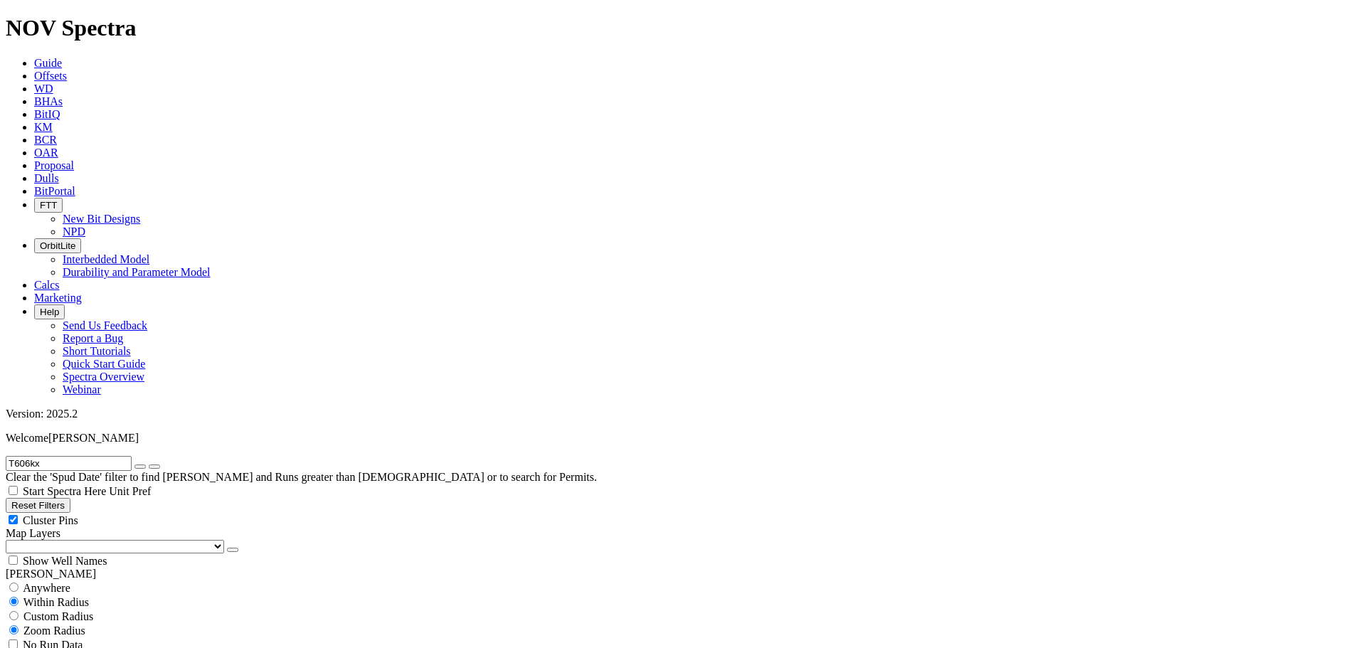
scroll to position [664, 0]
type input "T606kx"
select select
